Goal: Task Accomplishment & Management: Manage account settings

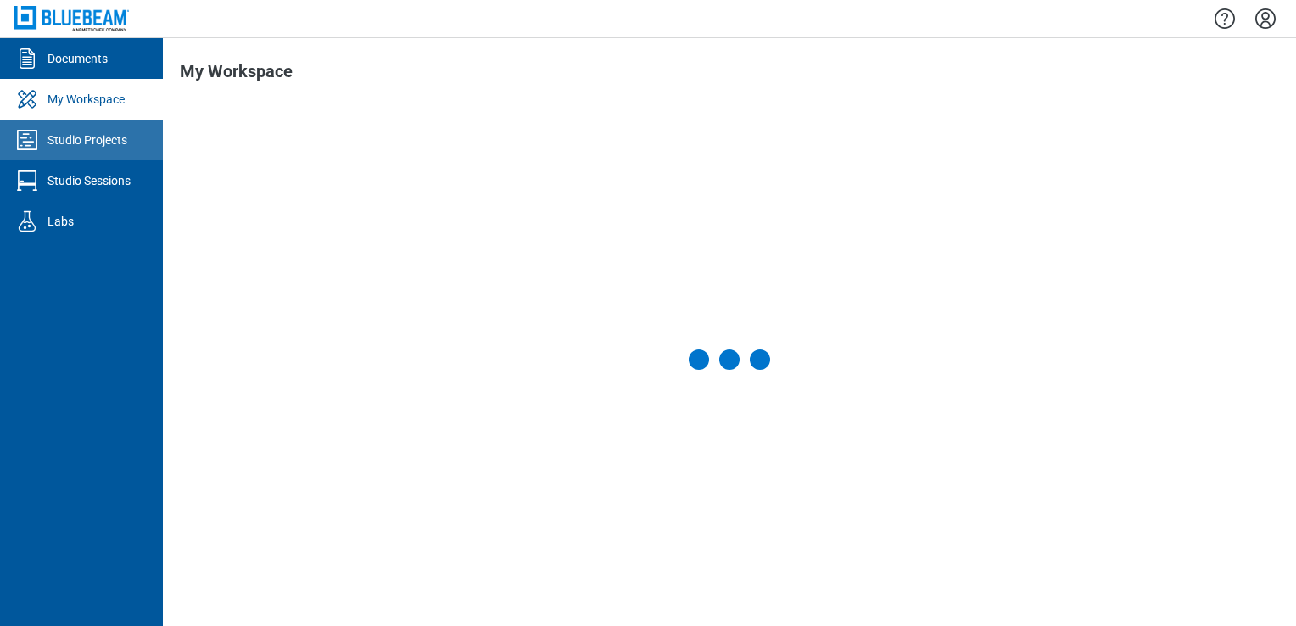
click at [81, 137] on div "Studio Projects" at bounding box center [87, 139] width 80 height 17
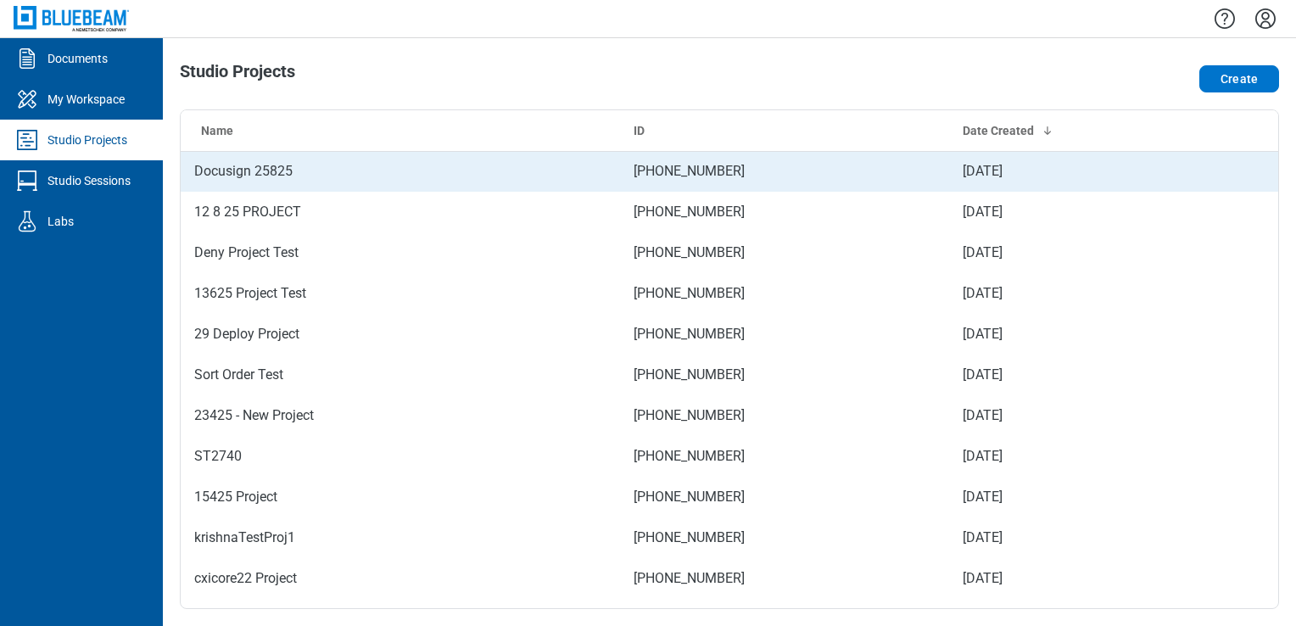
click at [302, 175] on td "Docusign 25825" at bounding box center [400, 171] width 439 height 41
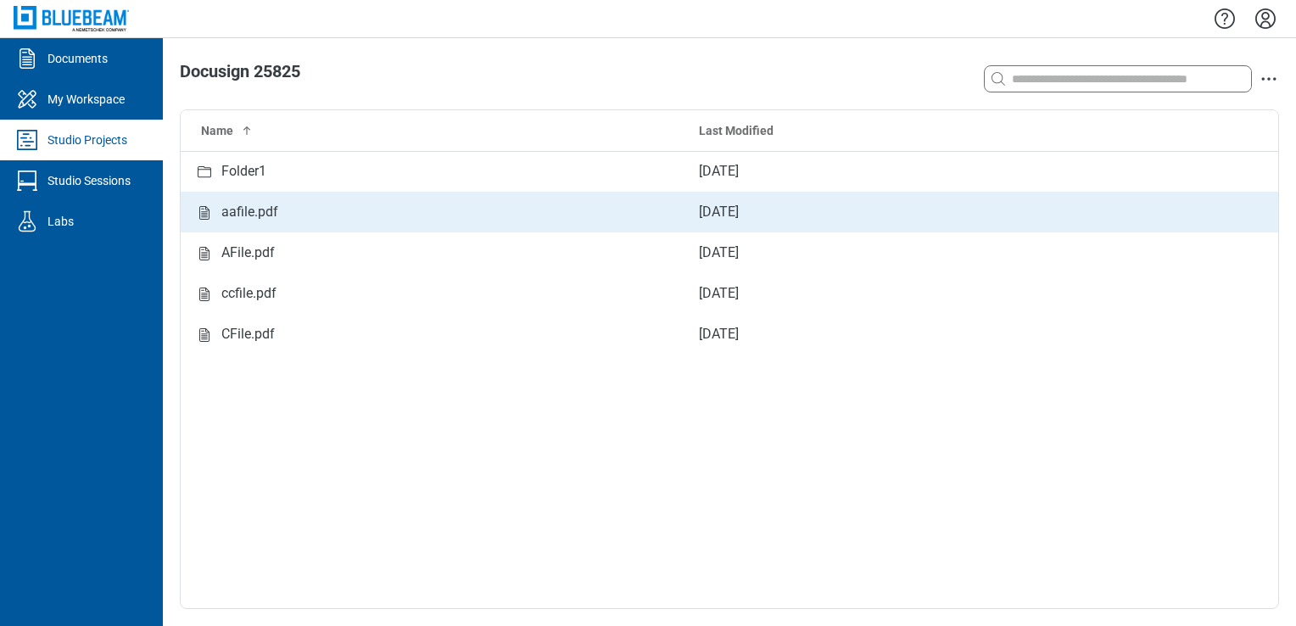
click at [295, 203] on div "aafile.pdf" at bounding box center [432, 212] width 477 height 21
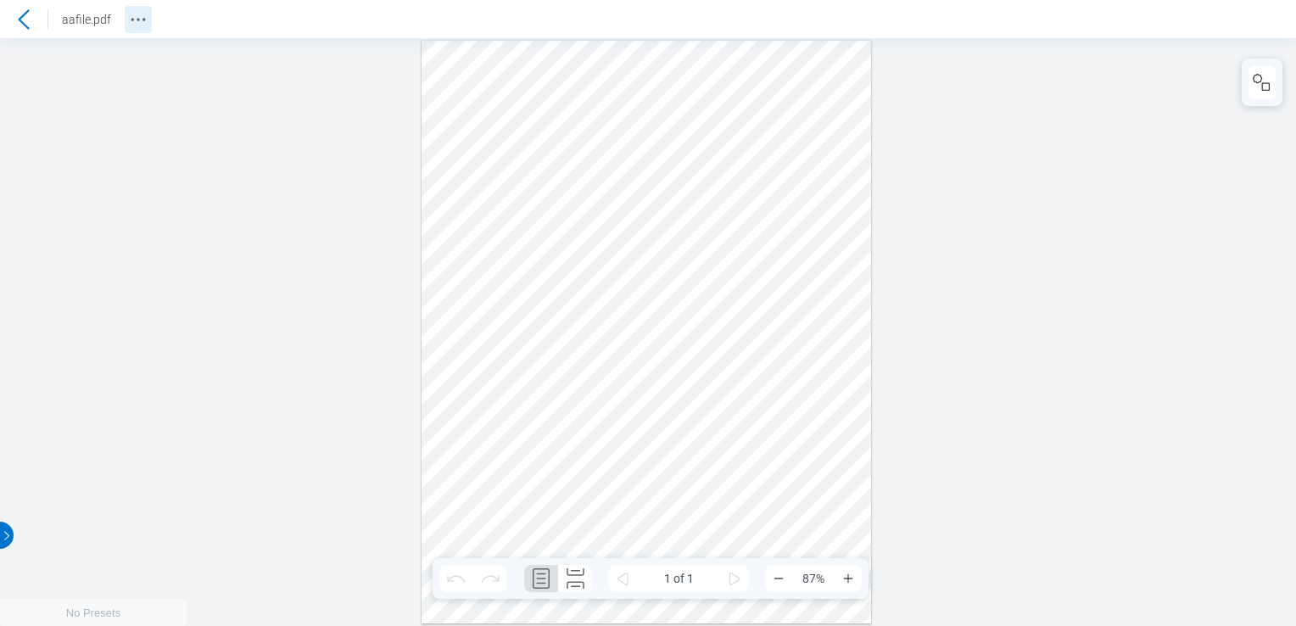
click at [139, 25] on icon "Revision History" at bounding box center [138, 19] width 20 height 20
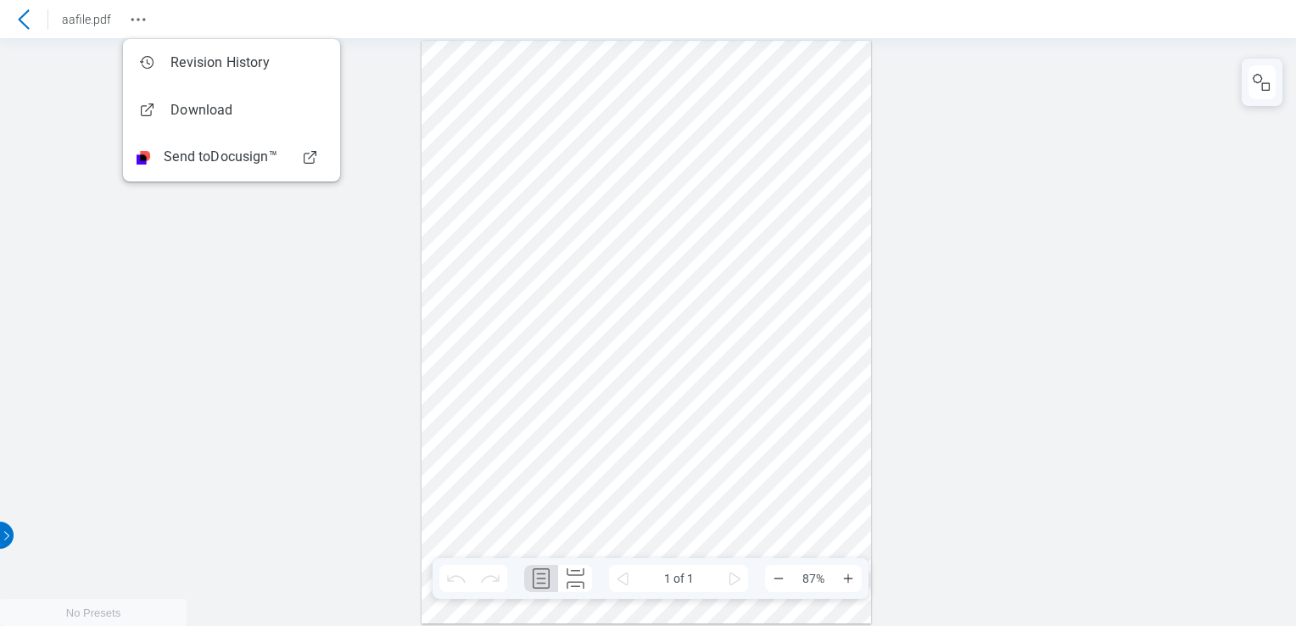
click at [1110, 87] on div at bounding box center [648, 332] width 1296 height 588
click at [54, 126] on div at bounding box center [648, 332] width 1296 height 588
click at [24, 22] on icon at bounding box center [24, 19] width 20 height 20
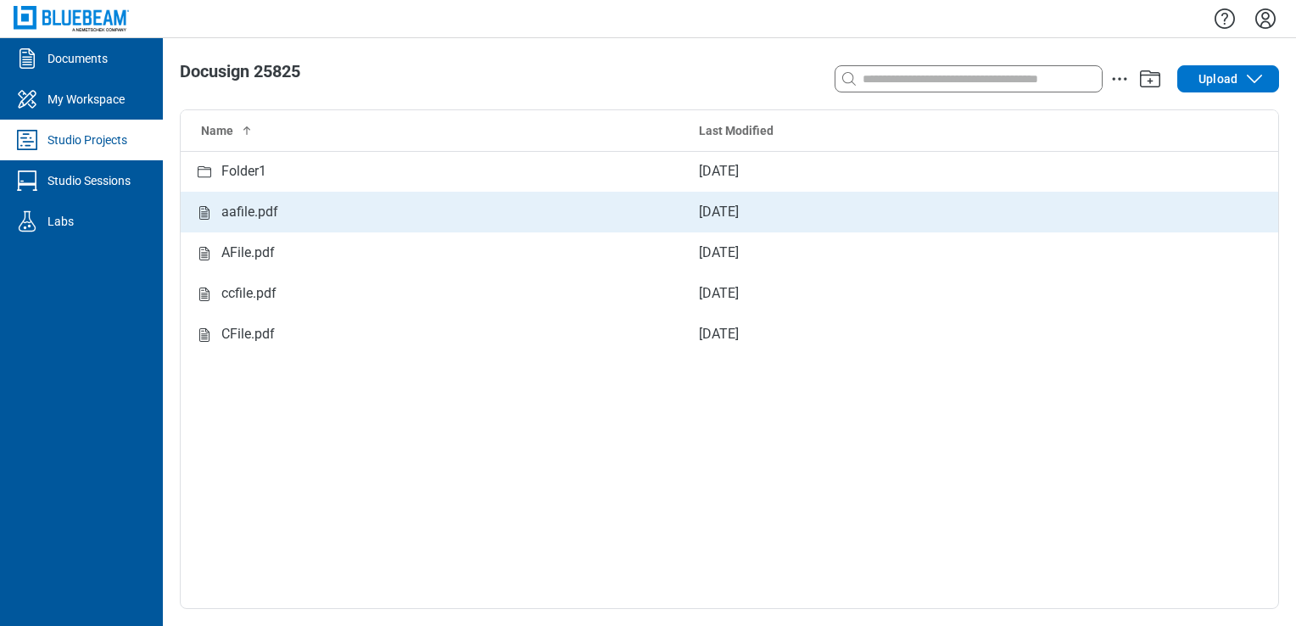
click at [237, 194] on td "aafile.pdf" at bounding box center [433, 212] width 504 height 41
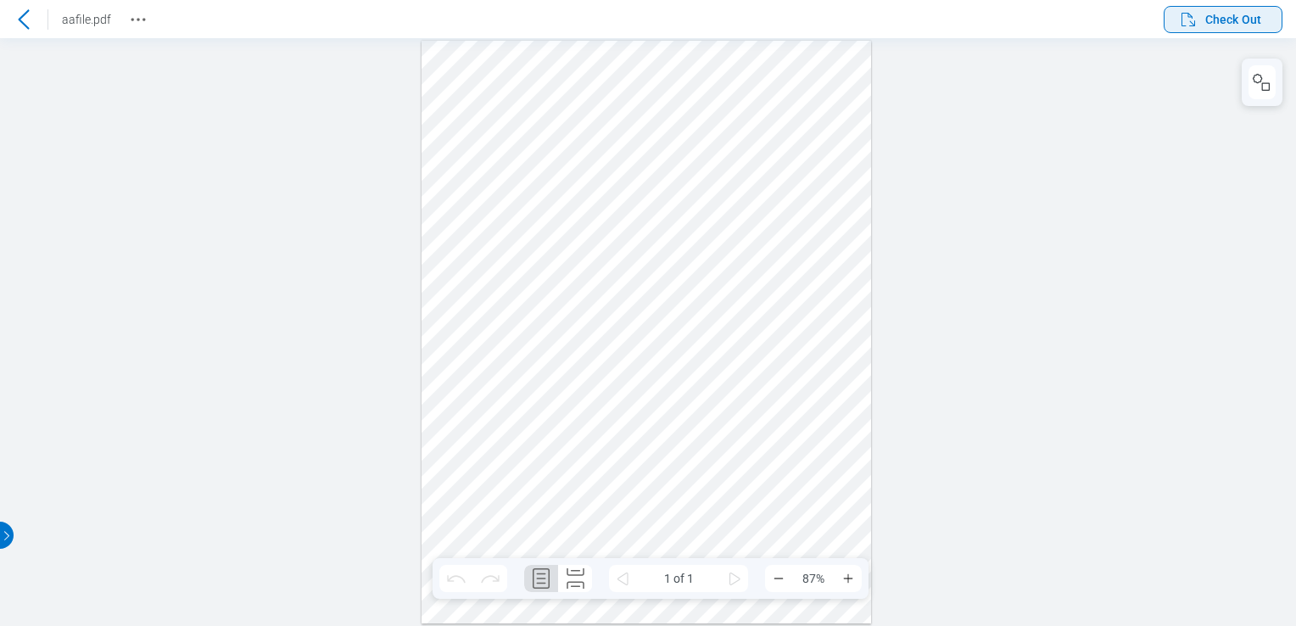
click at [1193, 25] on icon "button" at bounding box center [1188, 20] width 14 height 14
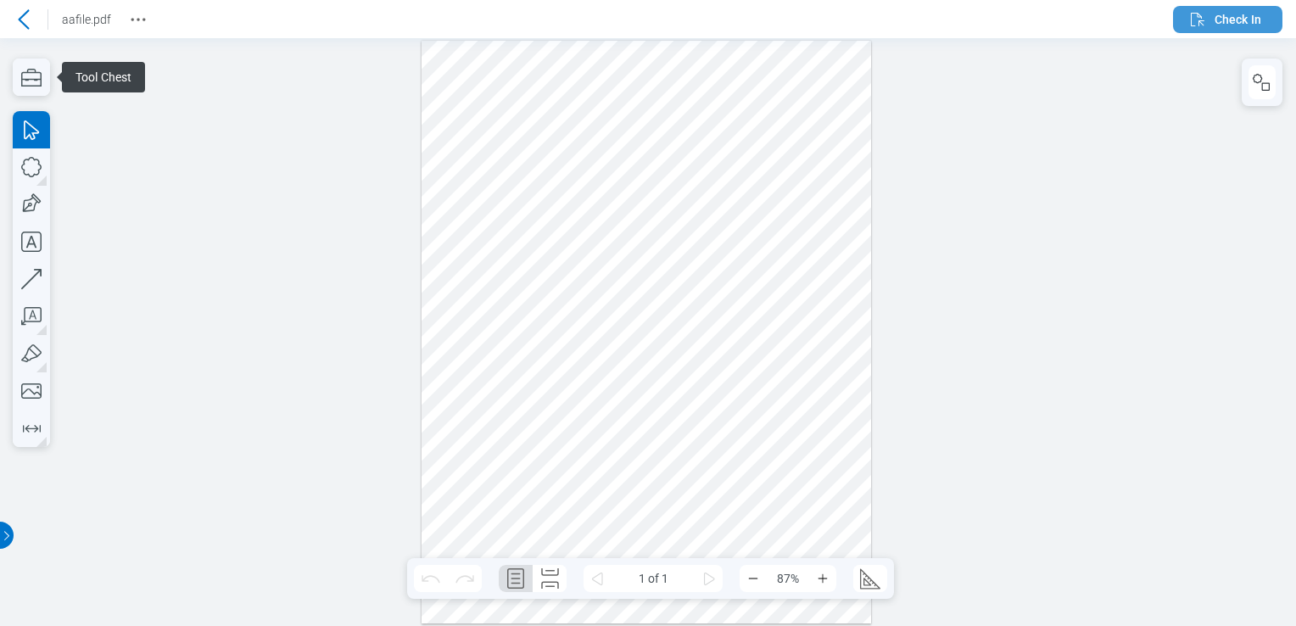
click at [1223, 24] on span "Check In" at bounding box center [1237, 19] width 47 height 17
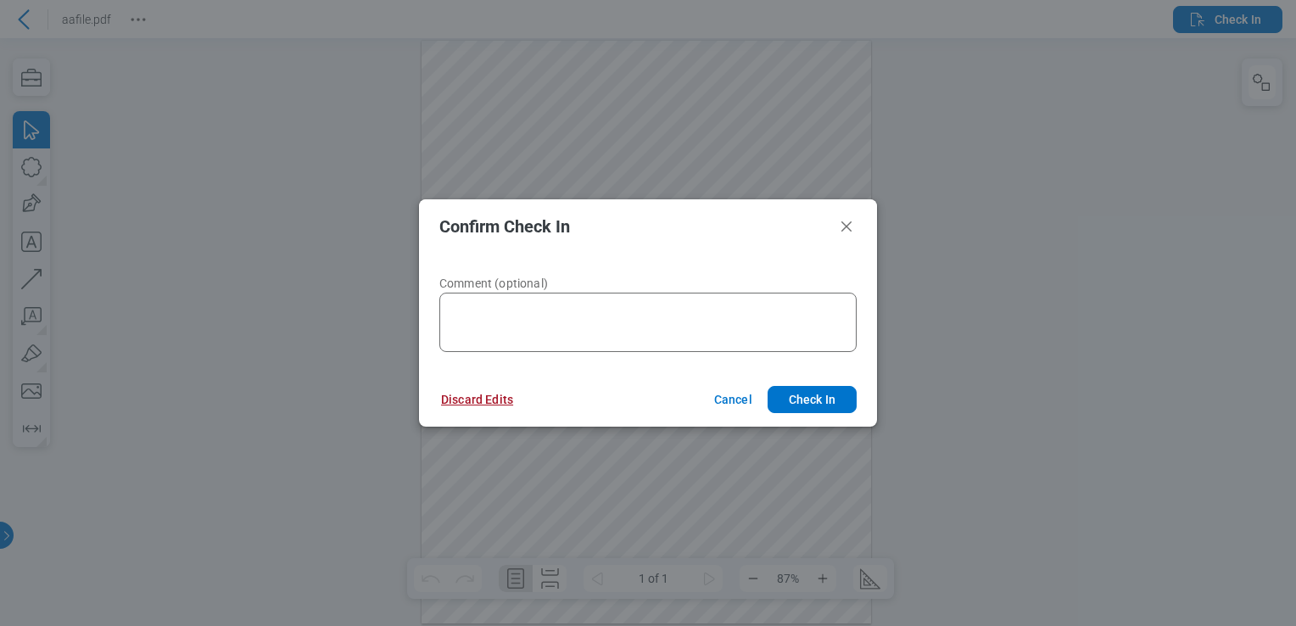
click at [468, 395] on button "Discard Edits" at bounding box center [477, 399] width 113 height 27
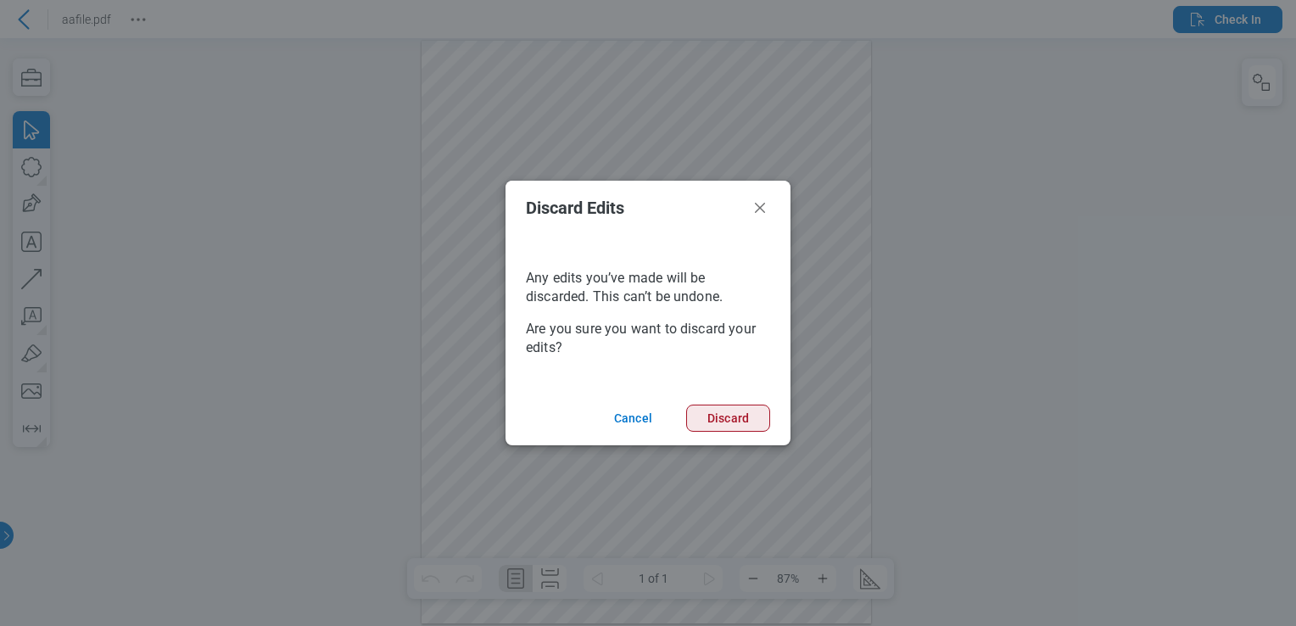
click at [726, 420] on button "Discard" at bounding box center [728, 417] width 84 height 27
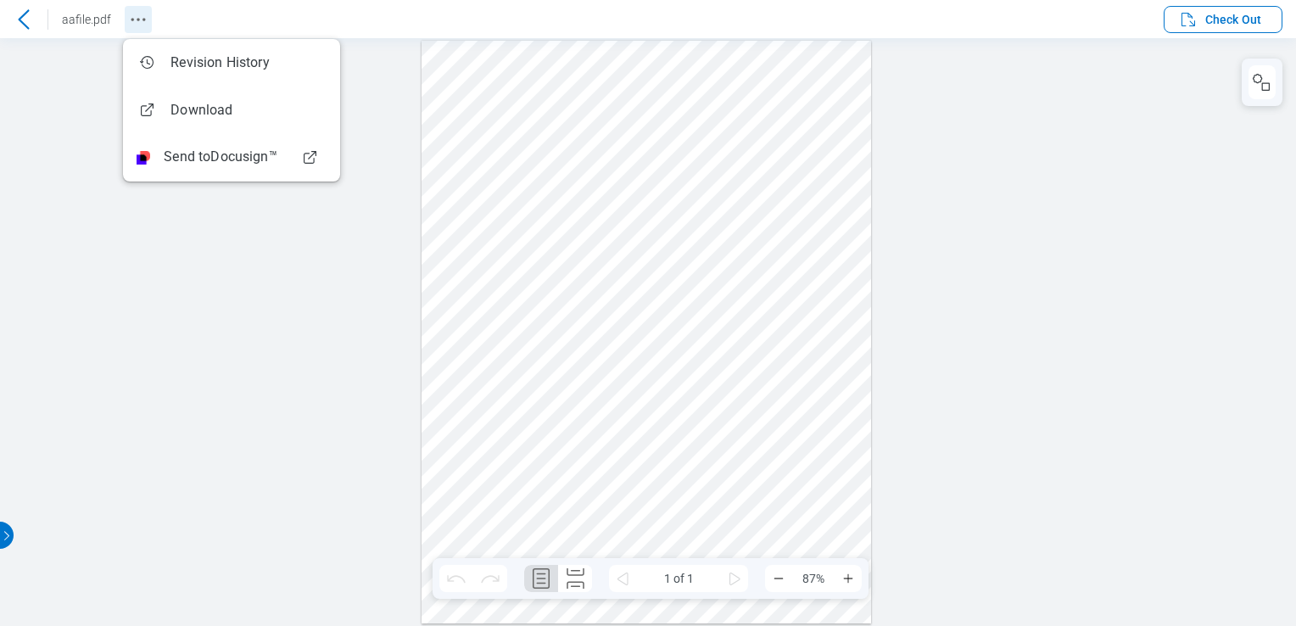
click at [129, 14] on icon "Revision History" at bounding box center [138, 19] width 20 height 20
click at [142, 378] on div at bounding box center [648, 332] width 1296 height 588
drag, startPoint x: 261, startPoint y: 298, endPoint x: 780, endPoint y: 103, distance: 554.3
click at [262, 299] on div at bounding box center [648, 332] width 1296 height 588
drag, startPoint x: 263, startPoint y: 286, endPoint x: 245, endPoint y: 230, distance: 58.7
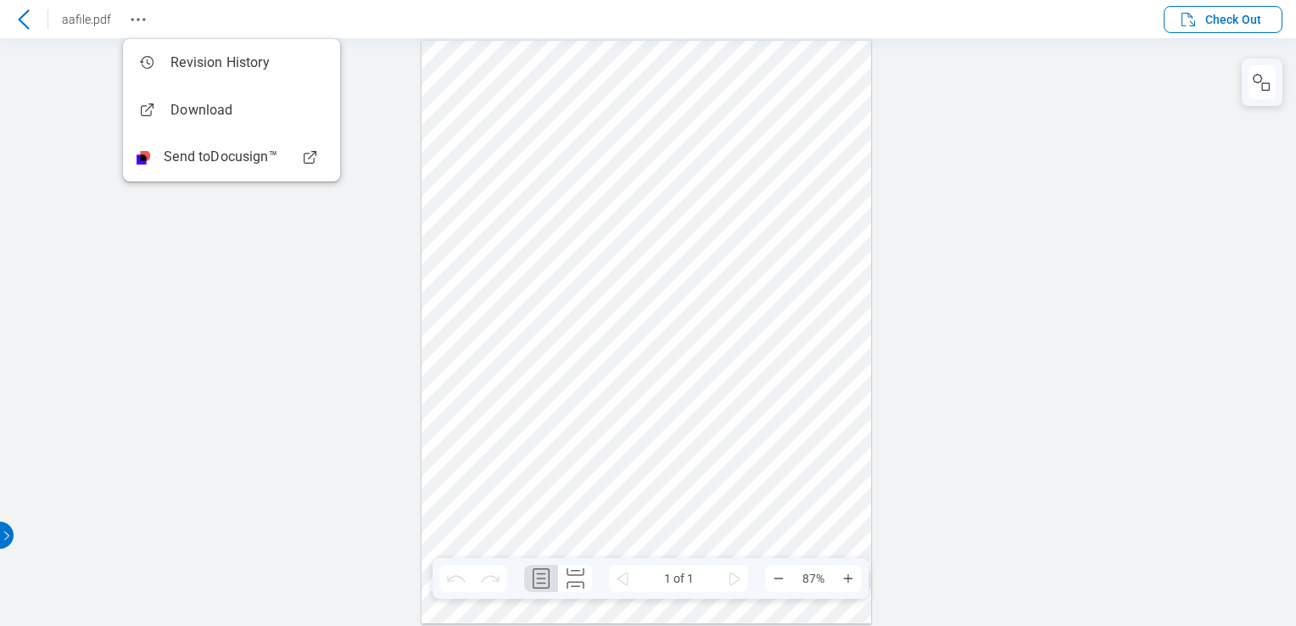
click at [263, 289] on div at bounding box center [648, 332] width 1296 height 588
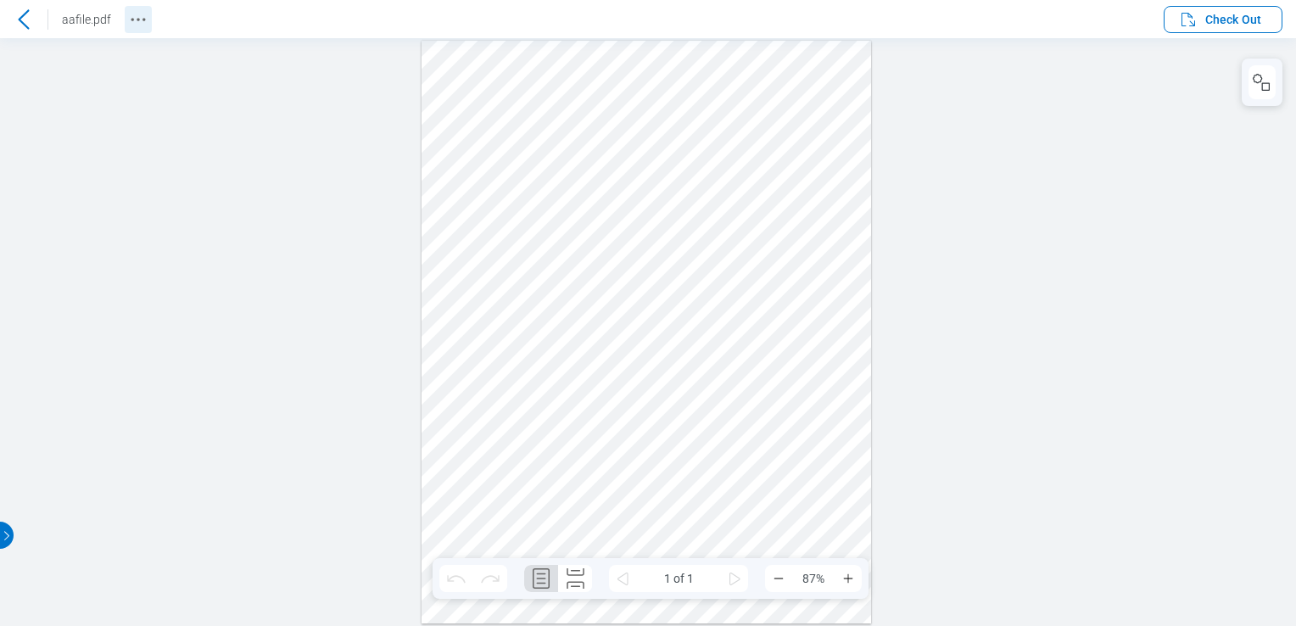
click at [133, 28] on icon "Revision History" at bounding box center [138, 19] width 20 height 20
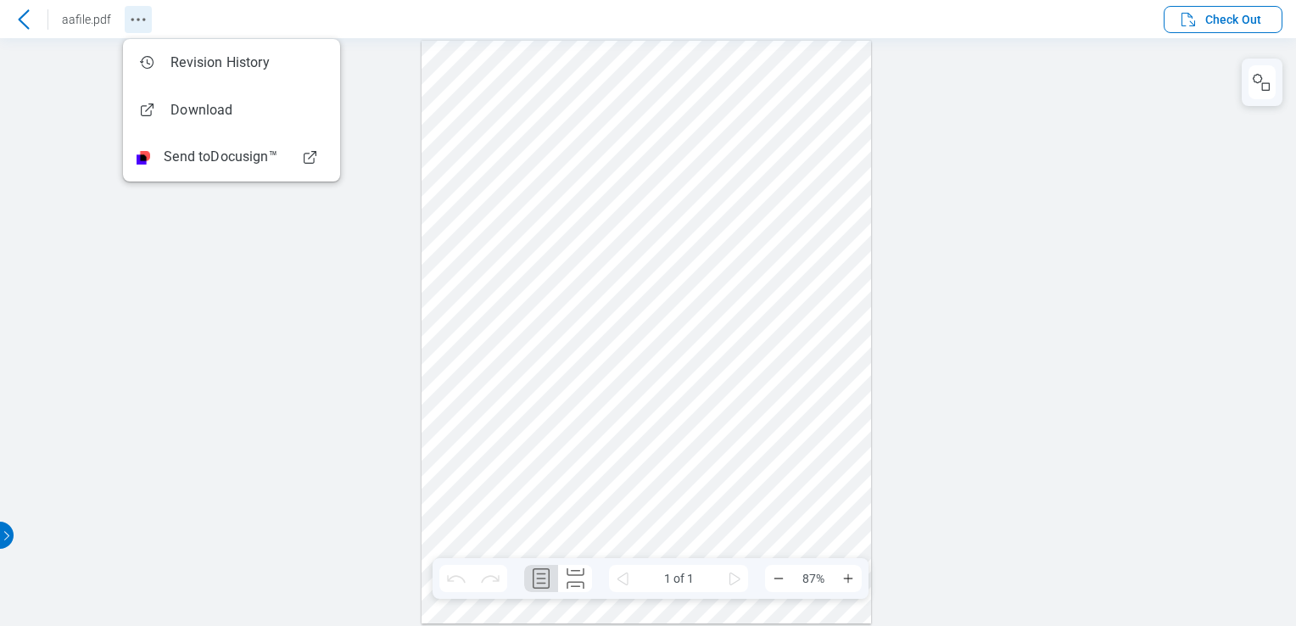
click at [133, 28] on icon "Revision History" at bounding box center [138, 19] width 20 height 20
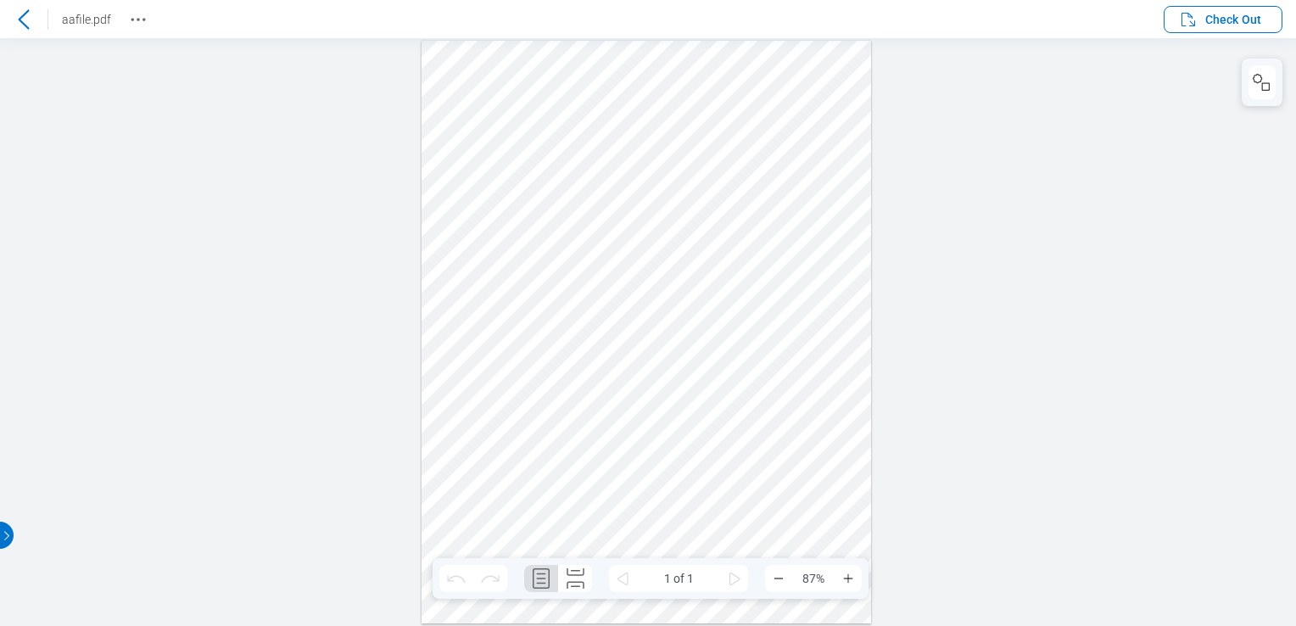
click at [1145, 225] on div at bounding box center [648, 332] width 1296 height 588
click at [1239, 28] on span "Check Out" at bounding box center [1219, 19] width 83 height 20
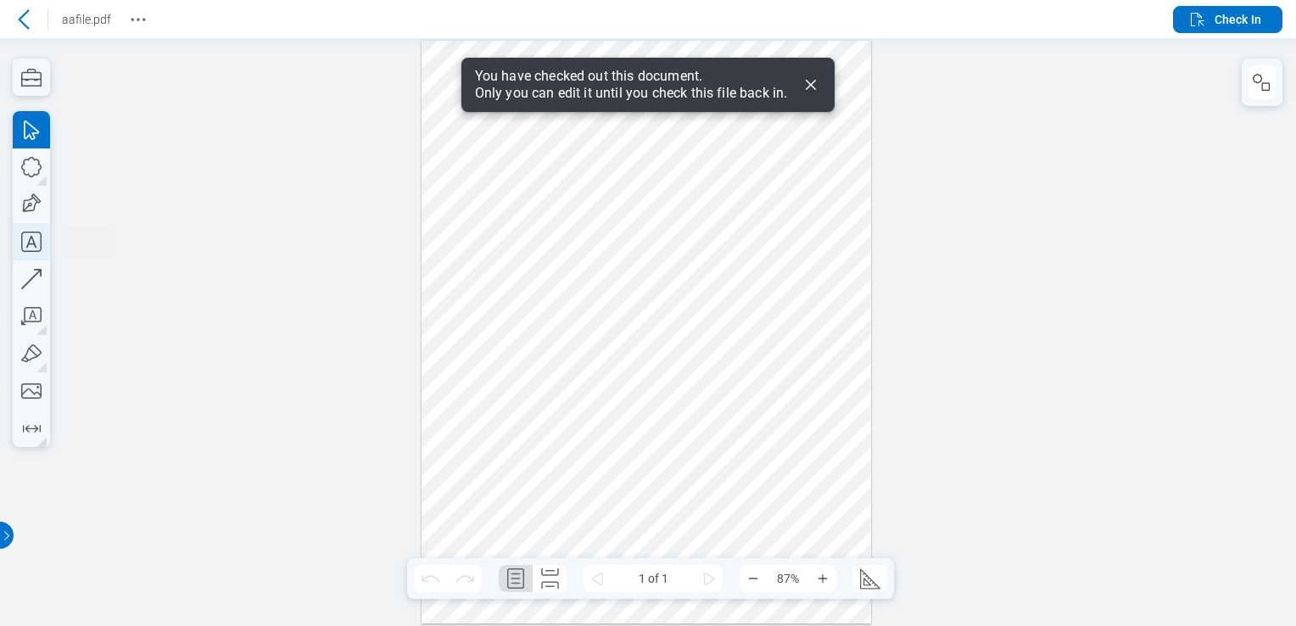
click at [33, 234] on icon "button" at bounding box center [31, 241] width 37 height 37
drag, startPoint x: 597, startPoint y: 479, endPoint x: 706, endPoint y: 530, distance: 120.6
click at [706, 530] on div at bounding box center [646, 332] width 450 height 582
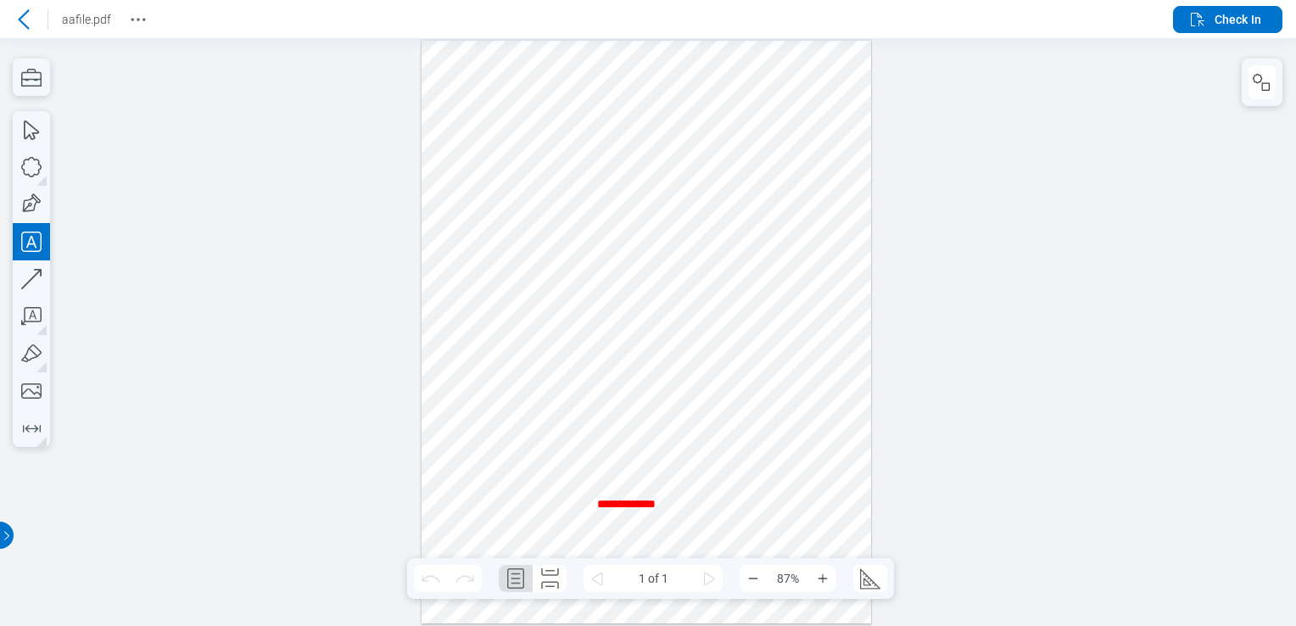
click at [765, 499] on div at bounding box center [646, 332] width 450 height 582
click at [855, 179] on div at bounding box center [646, 332] width 450 height 582
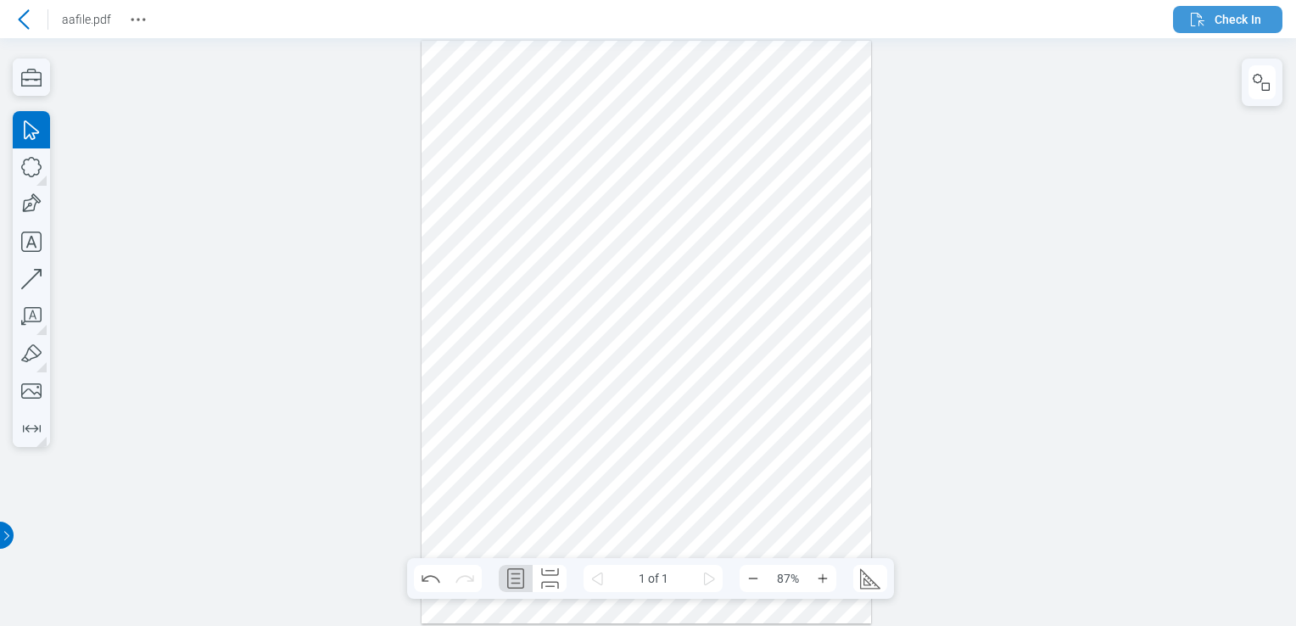
click at [1202, 26] on icon "button" at bounding box center [1197, 19] width 20 height 20
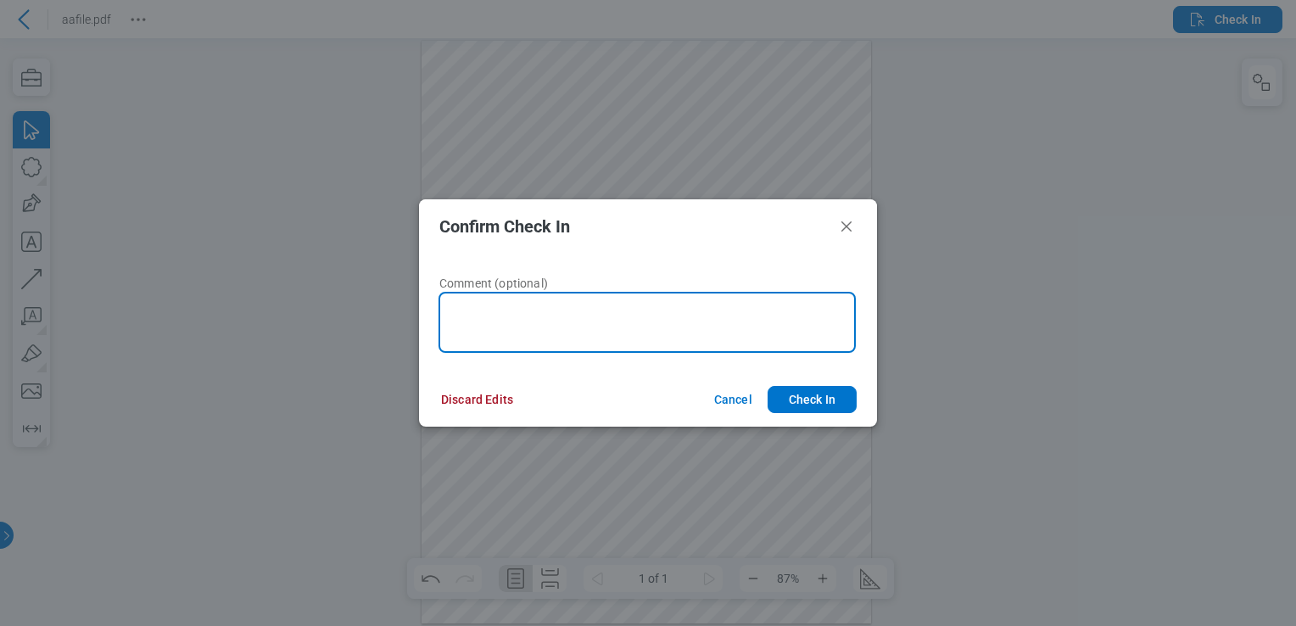
click at [590, 337] on textarea at bounding box center [646, 322] width 417 height 61
type textarea "********"
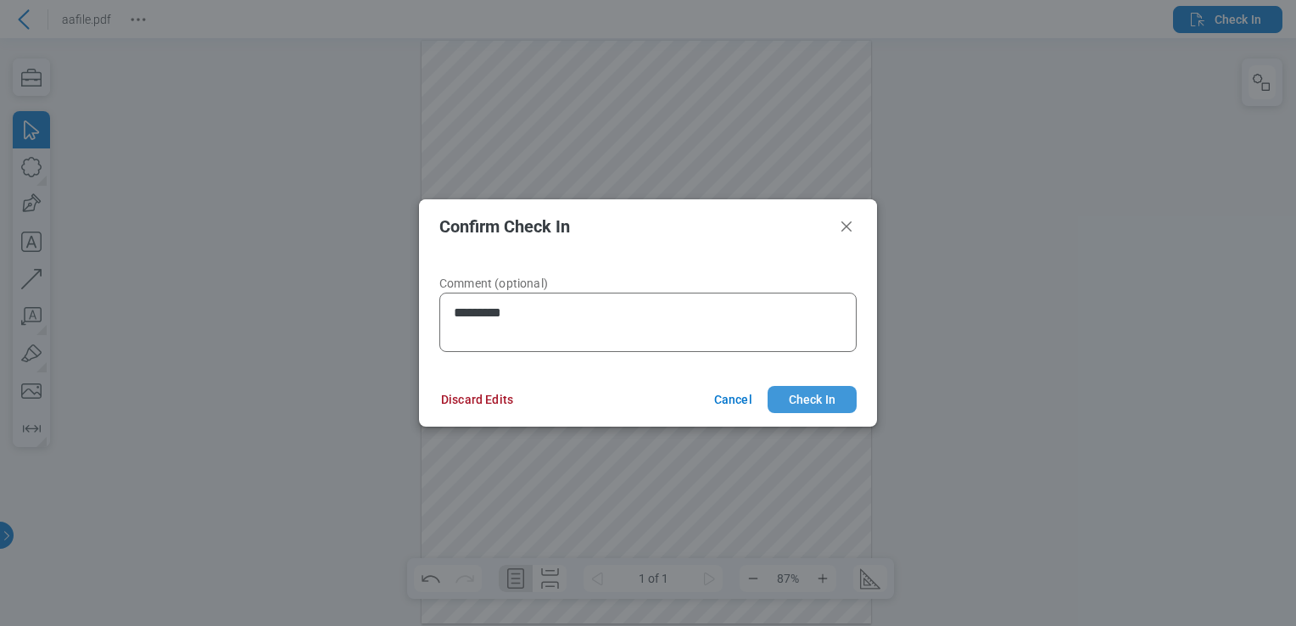
click at [822, 403] on button "Check In" at bounding box center [811, 399] width 89 height 27
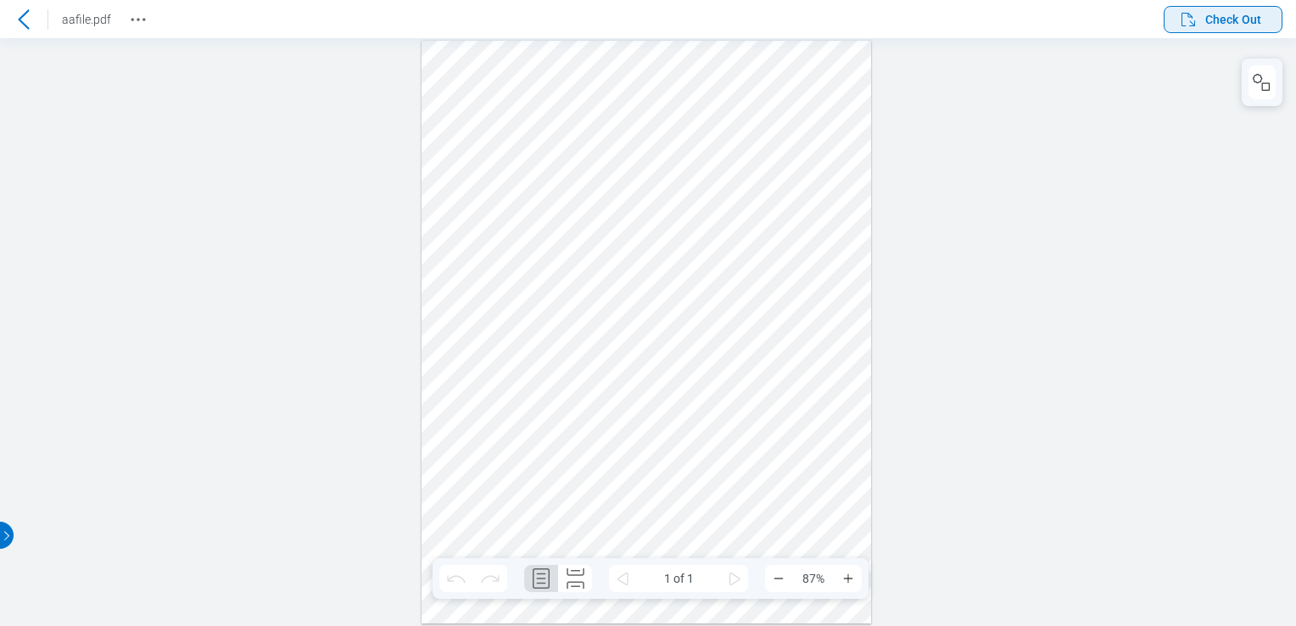
click at [1205, 25] on span "Check Out" at bounding box center [1233, 19] width 56 height 17
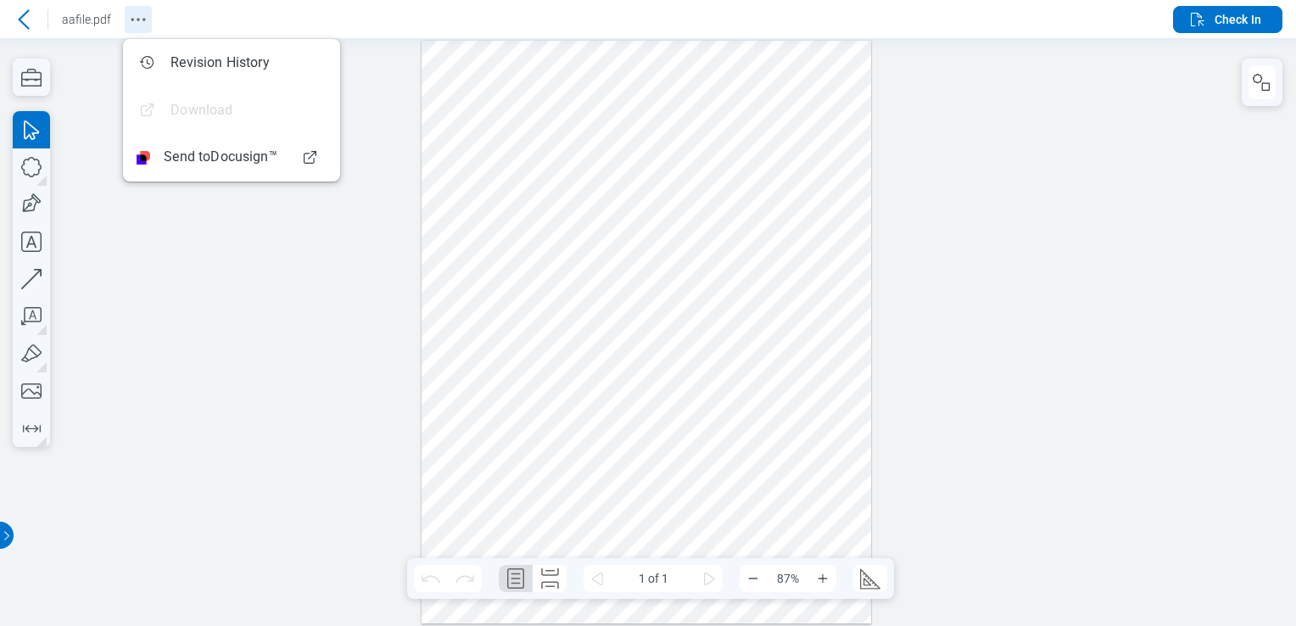
click at [148, 22] on button "Revision History" at bounding box center [138, 19] width 27 height 27
drag, startPoint x: 248, startPoint y: 320, endPoint x: 136, endPoint y: 170, distance: 187.9
click at [248, 320] on div at bounding box center [648, 332] width 1296 height 588
click at [17, 28] on icon at bounding box center [24, 19] width 20 height 20
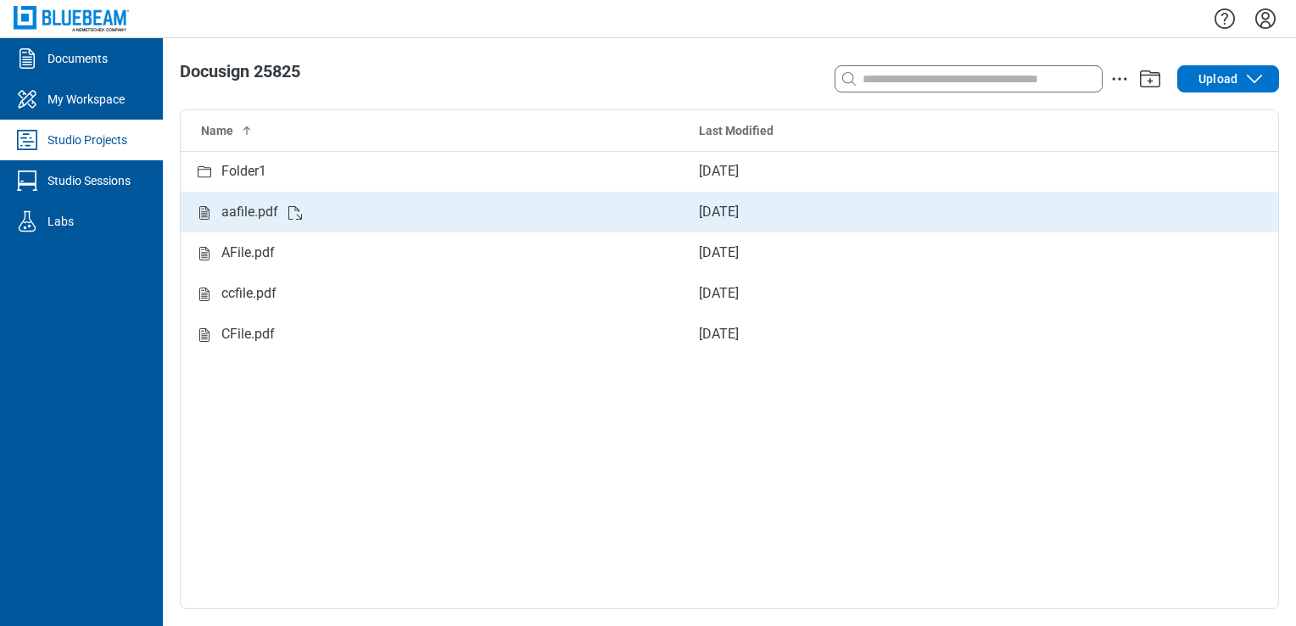
click at [415, 210] on div "aafile.pdf" at bounding box center [432, 212] width 477 height 21
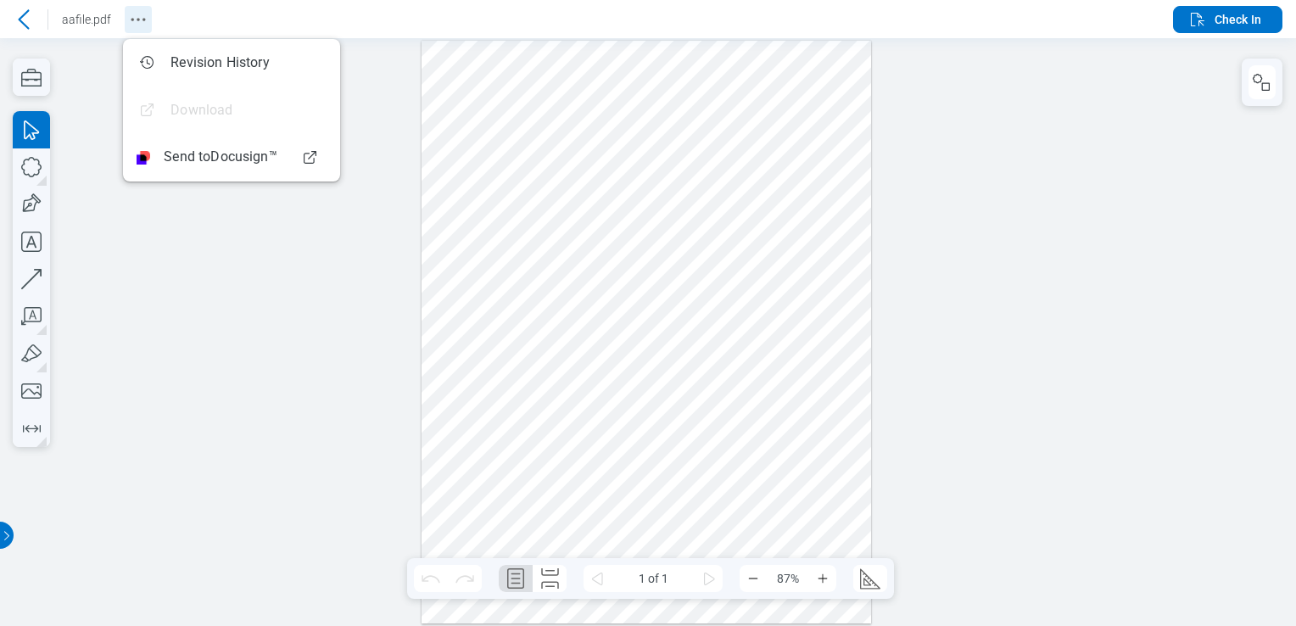
click at [143, 13] on icon "Revision History" at bounding box center [138, 19] width 20 height 20
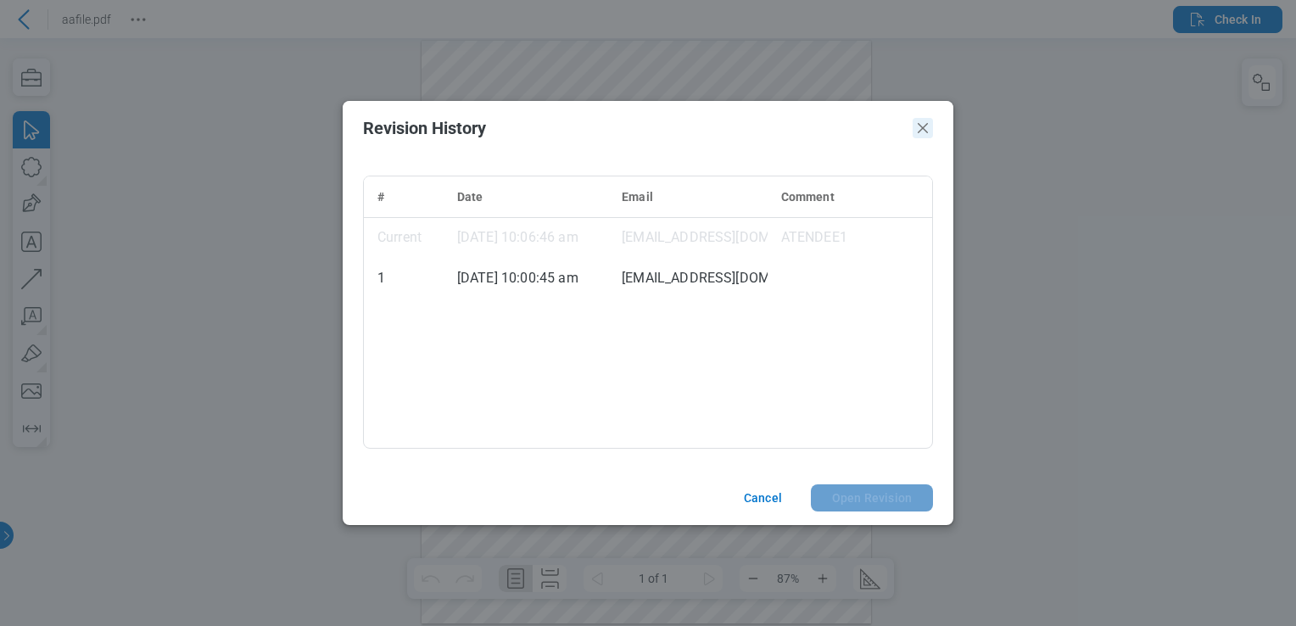
click at [915, 131] on icon "Close" at bounding box center [922, 128] width 20 height 20
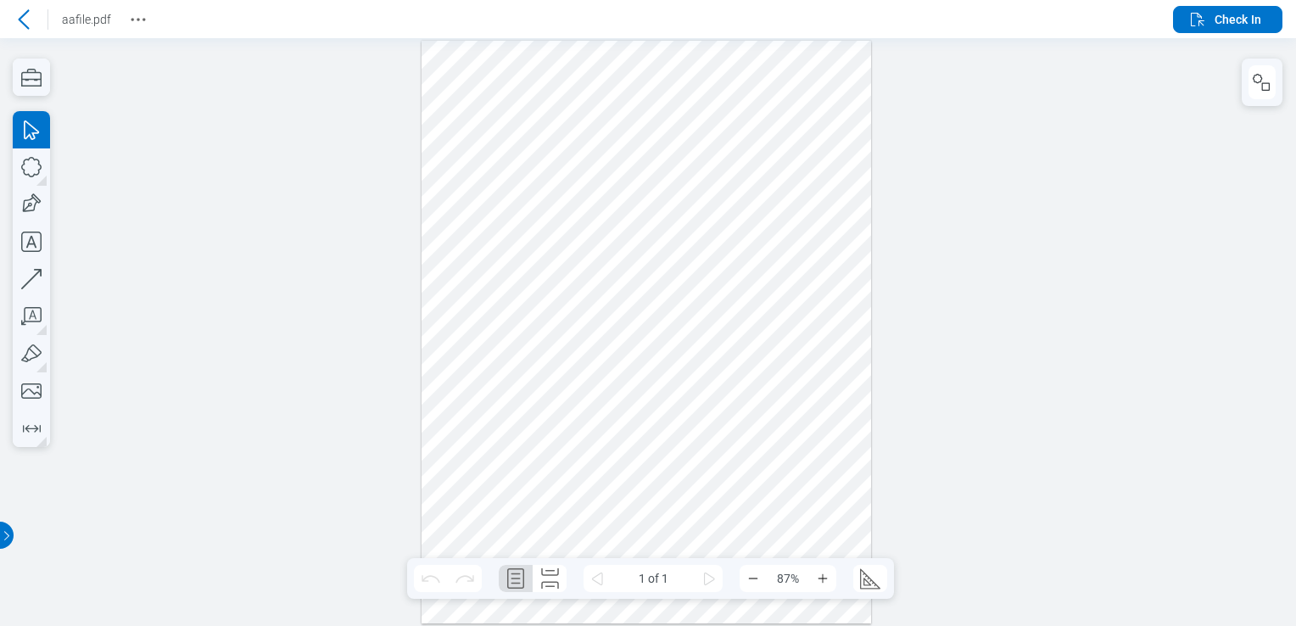
click at [31, 19] on icon at bounding box center [24, 19] width 20 height 20
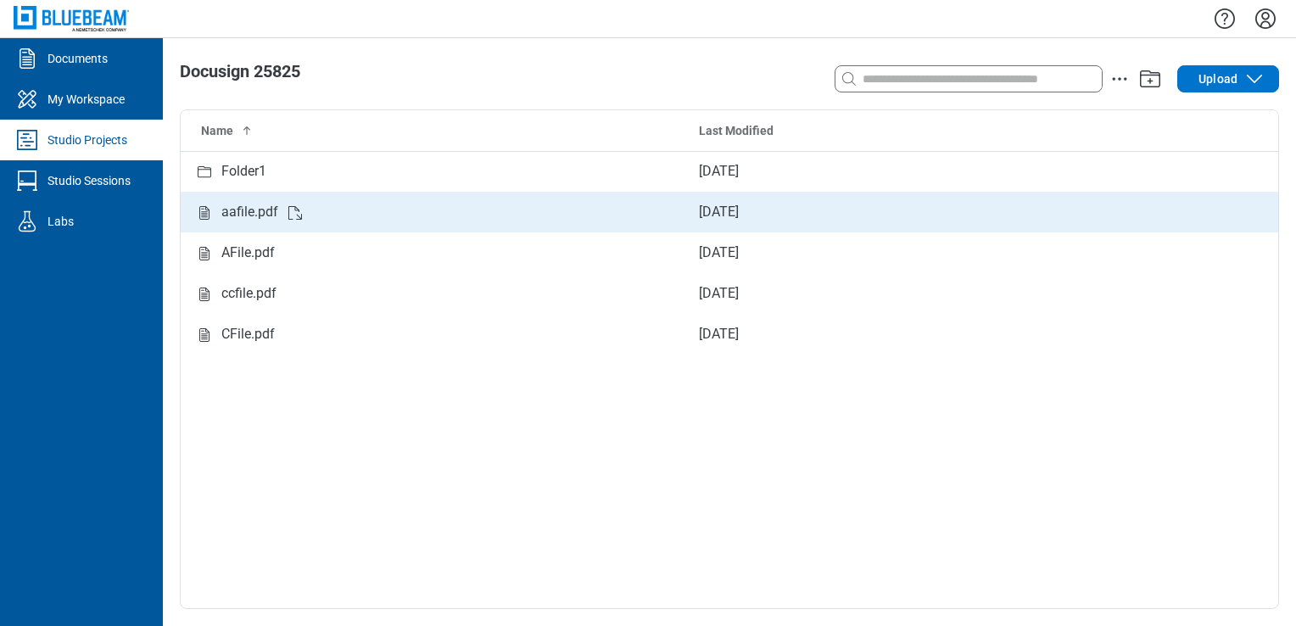
click at [1095, 215] on td "[DATE]" at bounding box center [926, 212] width 482 height 41
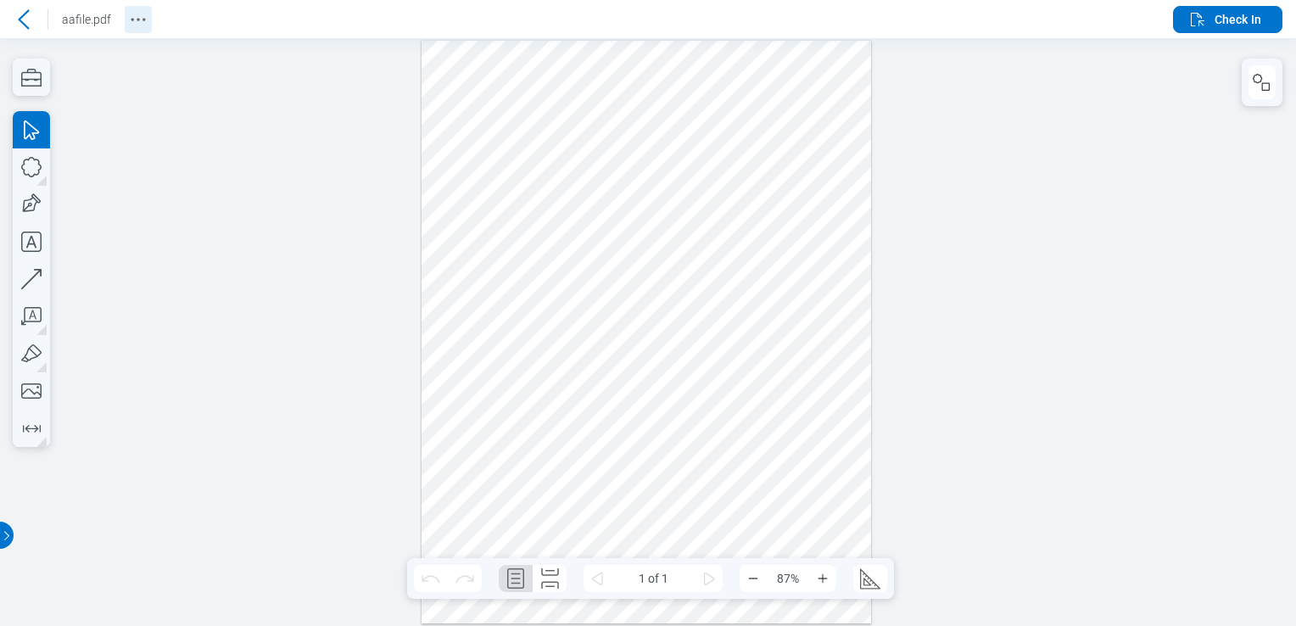
click at [131, 13] on icon "Revision History" at bounding box center [138, 19] width 20 height 20
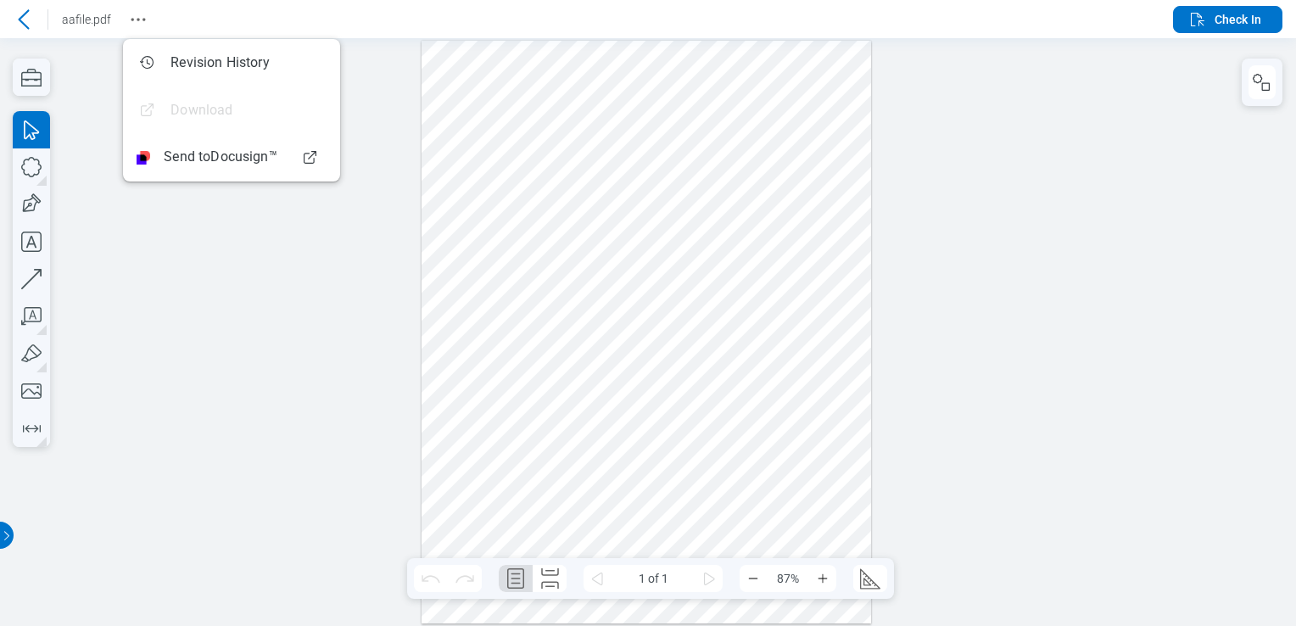
click at [28, 17] on icon at bounding box center [24, 19] width 20 height 20
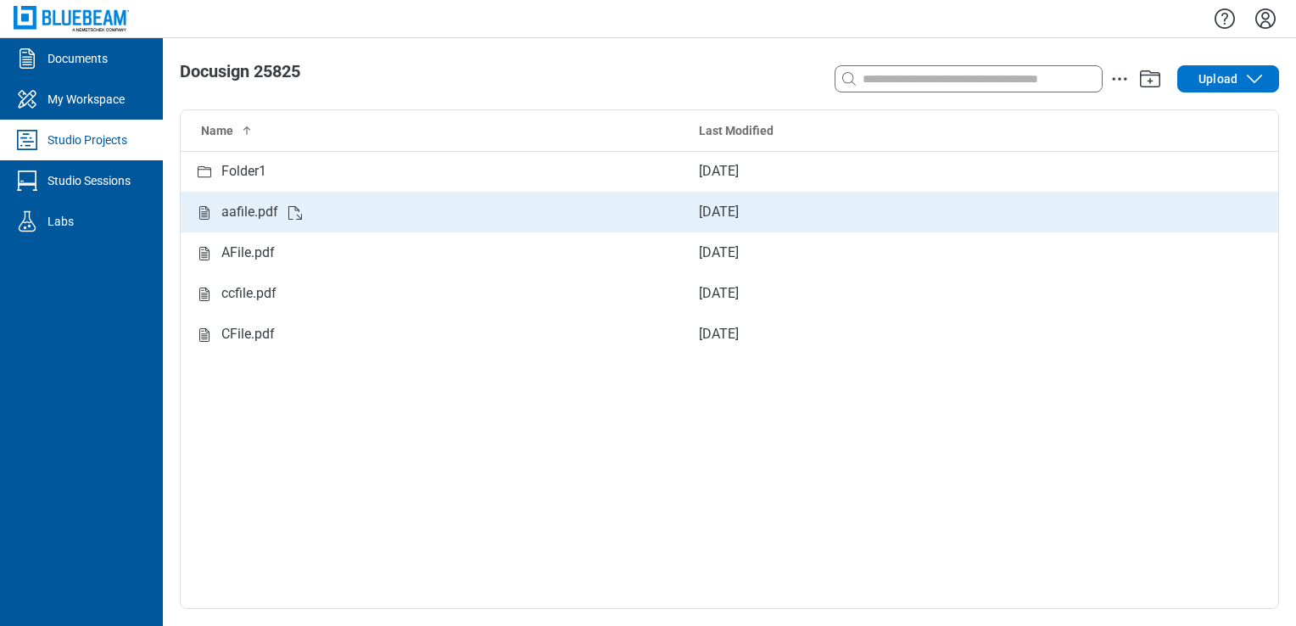
click at [259, 209] on div "aafile.pdf" at bounding box center [249, 212] width 57 height 21
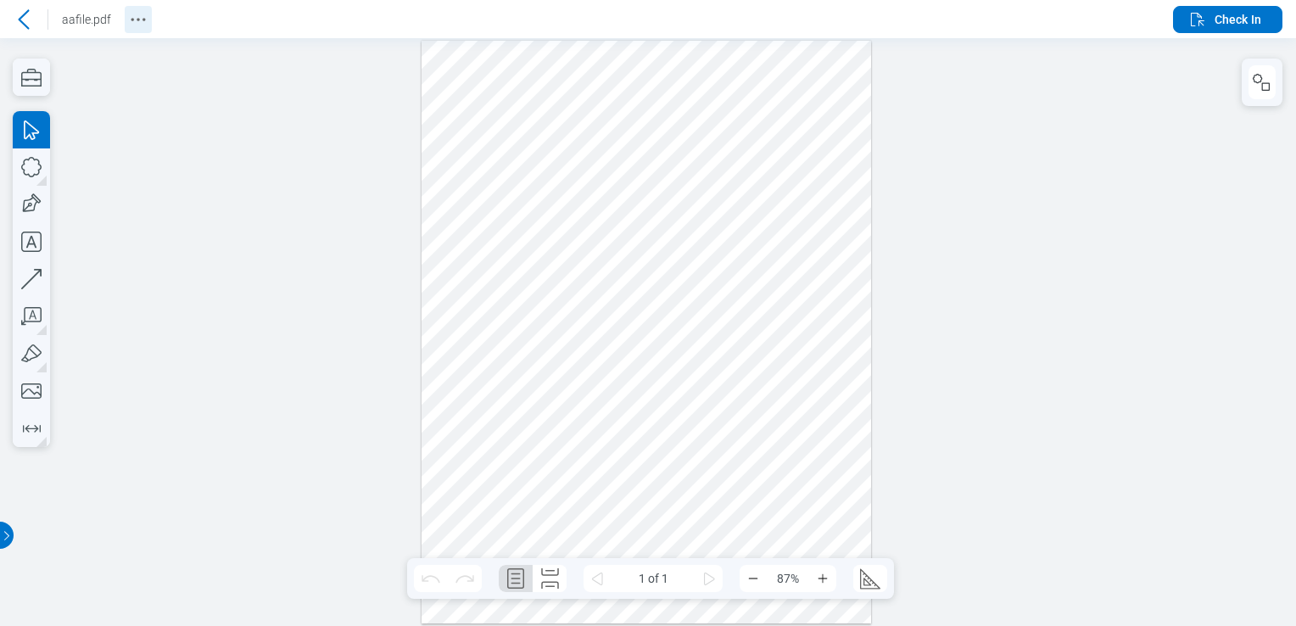
click at [139, 12] on icon "Revision History" at bounding box center [138, 19] width 20 height 20
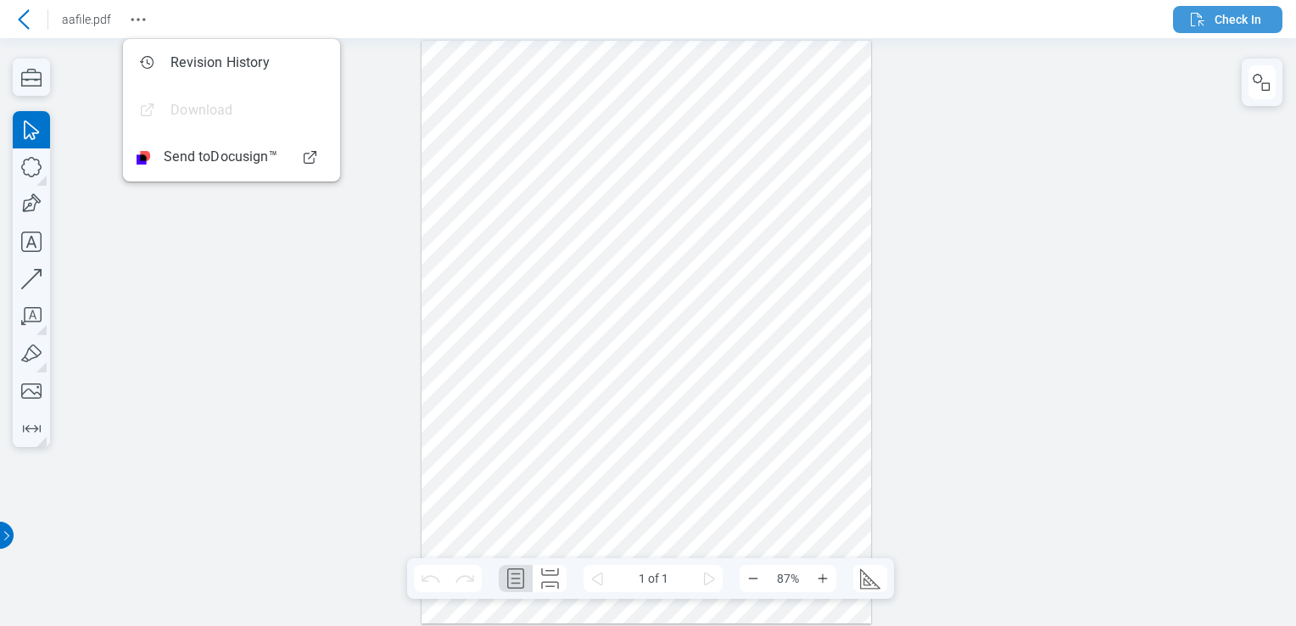
click at [1221, 23] on span "Check In" at bounding box center [1237, 19] width 47 height 17
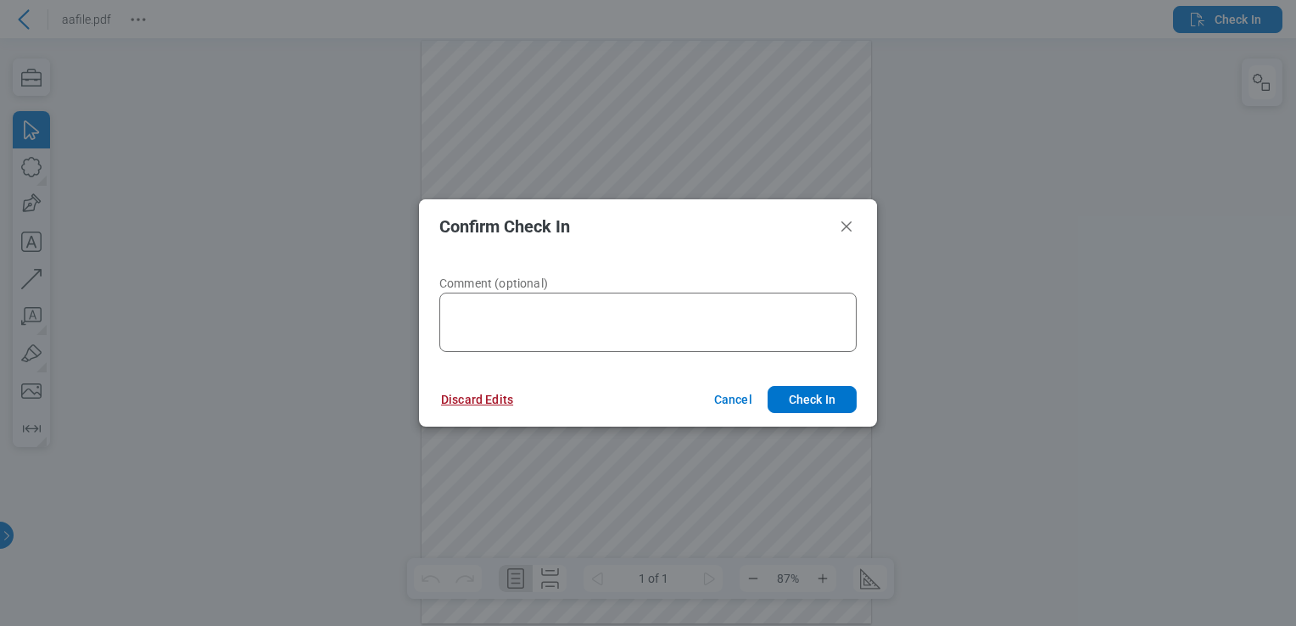
click at [444, 394] on button "Discard Edits" at bounding box center [477, 399] width 113 height 27
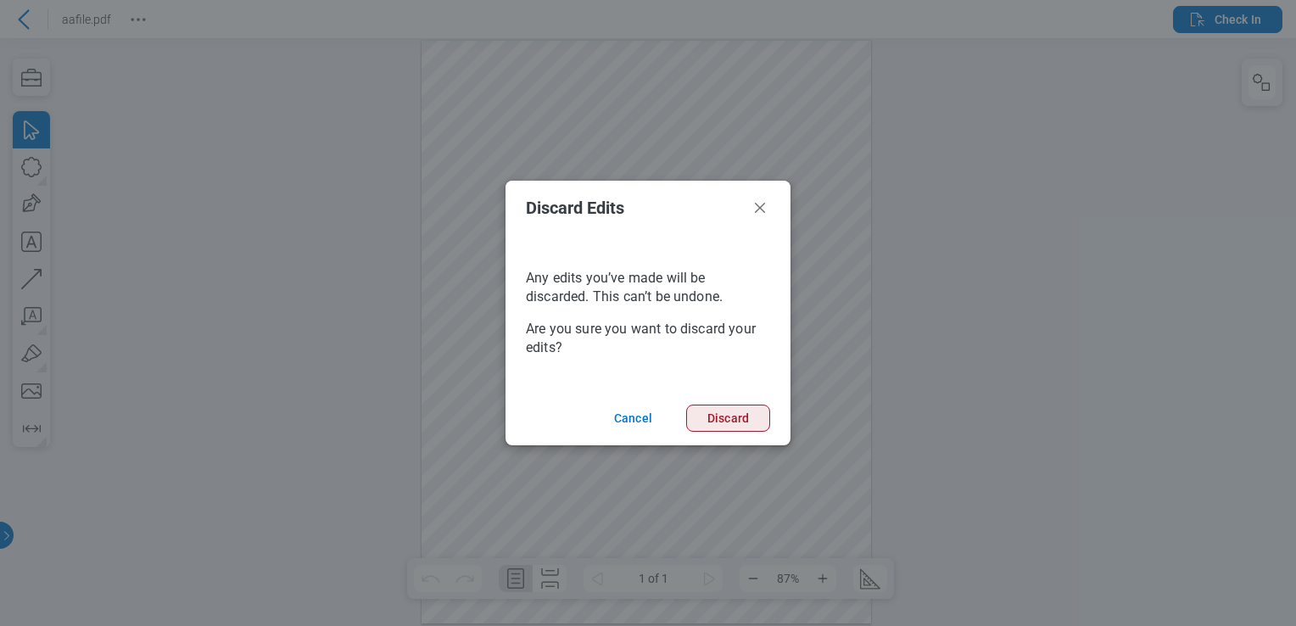
click at [747, 422] on button "Discard" at bounding box center [728, 417] width 84 height 27
